Goal: Check status

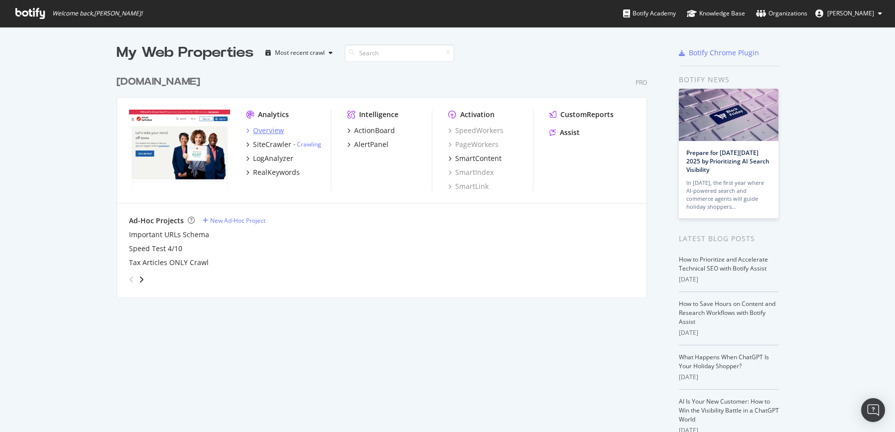
scroll to position [424, 880]
click at [263, 143] on div "SiteCrawler" at bounding box center [272, 144] width 38 height 10
